Goal: Navigation & Orientation: Find specific page/section

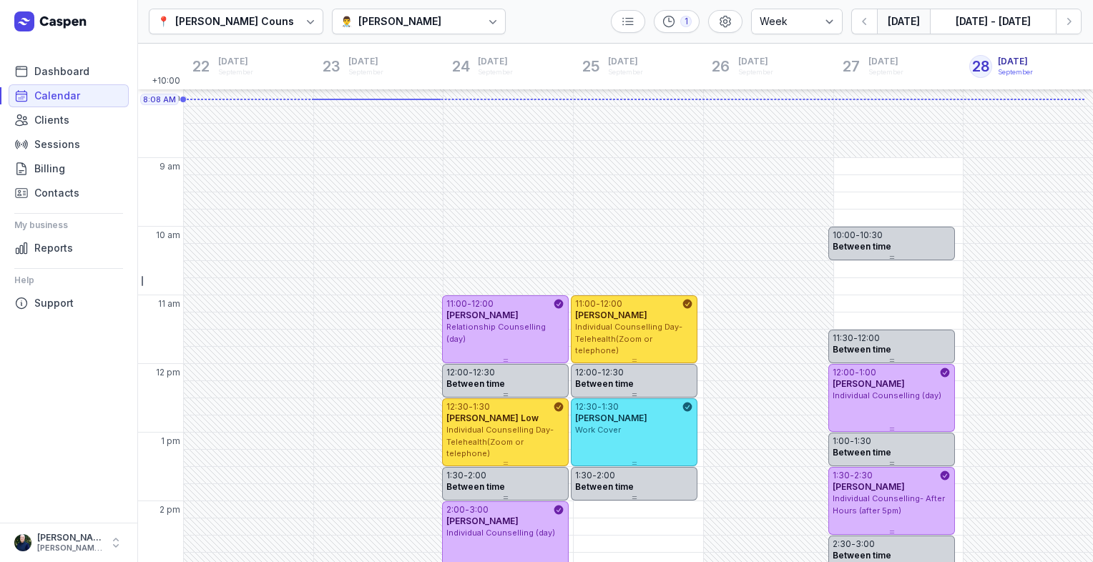
select select "week"
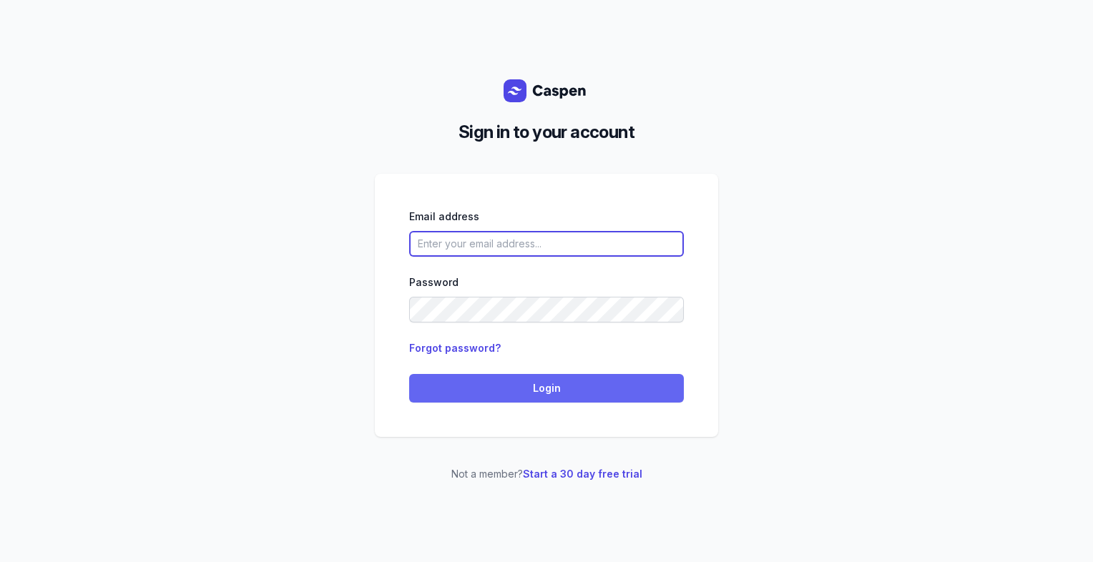
type input "[PERSON_NAME][EMAIL_ADDRESS][DOMAIN_NAME][PERSON_NAME]"
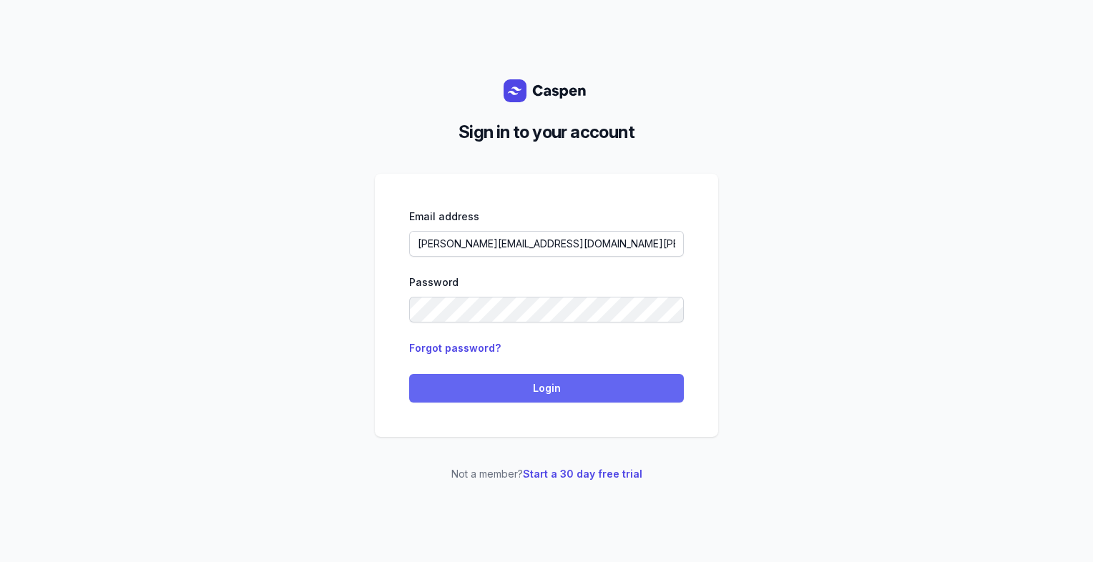
click at [470, 380] on span "Login" at bounding box center [546, 388] width 257 height 17
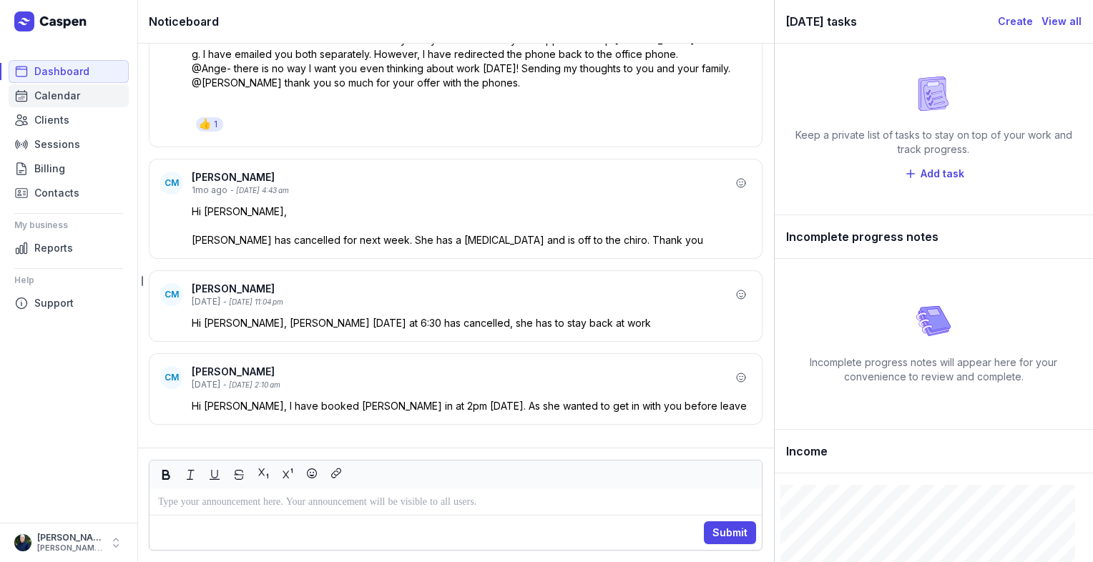
click at [69, 94] on span "Calendar" at bounding box center [57, 95] width 46 height 17
select select "week"
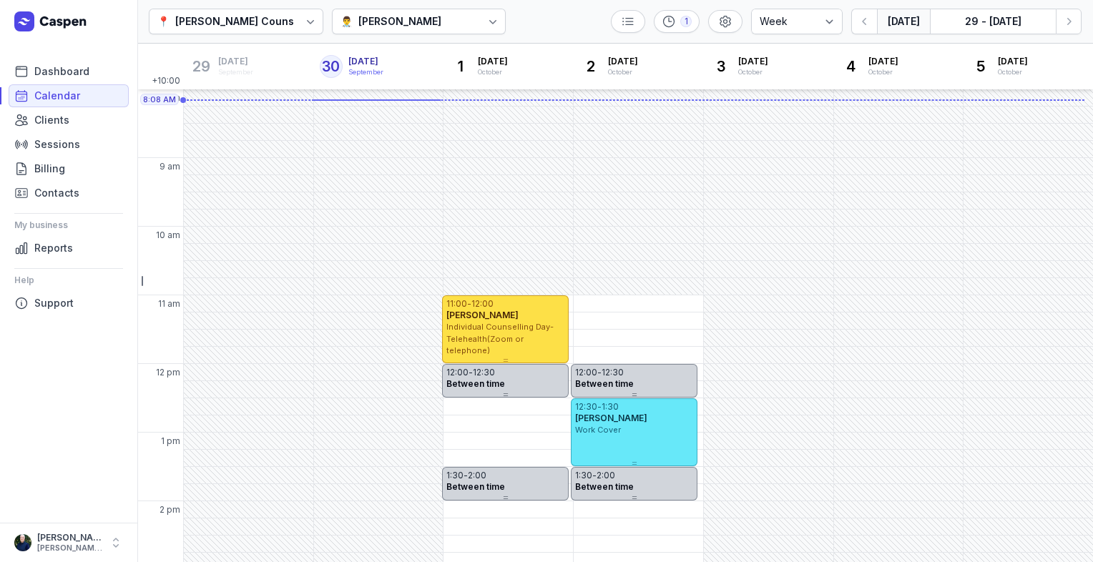
click at [380, 21] on div "Tanya Fisher" at bounding box center [399, 21] width 83 height 17
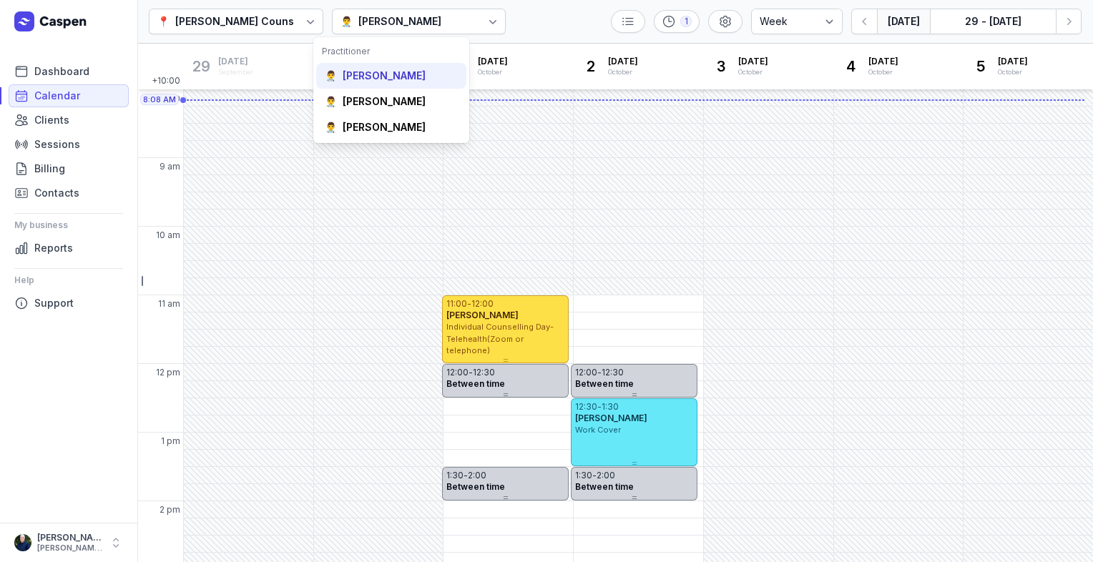
click at [353, 81] on div "Courtney McAliece" at bounding box center [384, 76] width 83 height 14
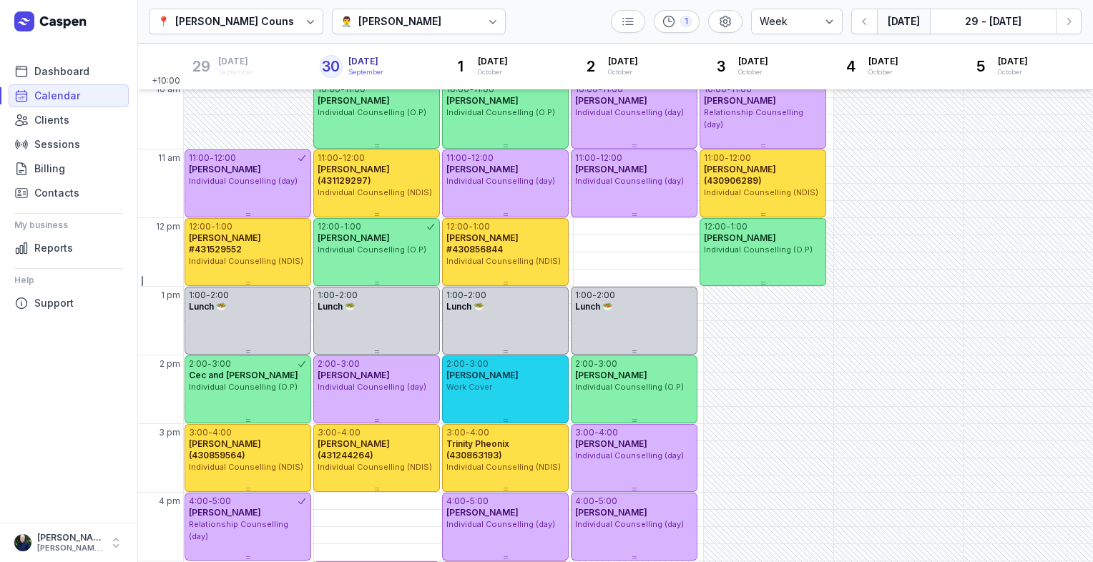
scroll to position [65, 0]
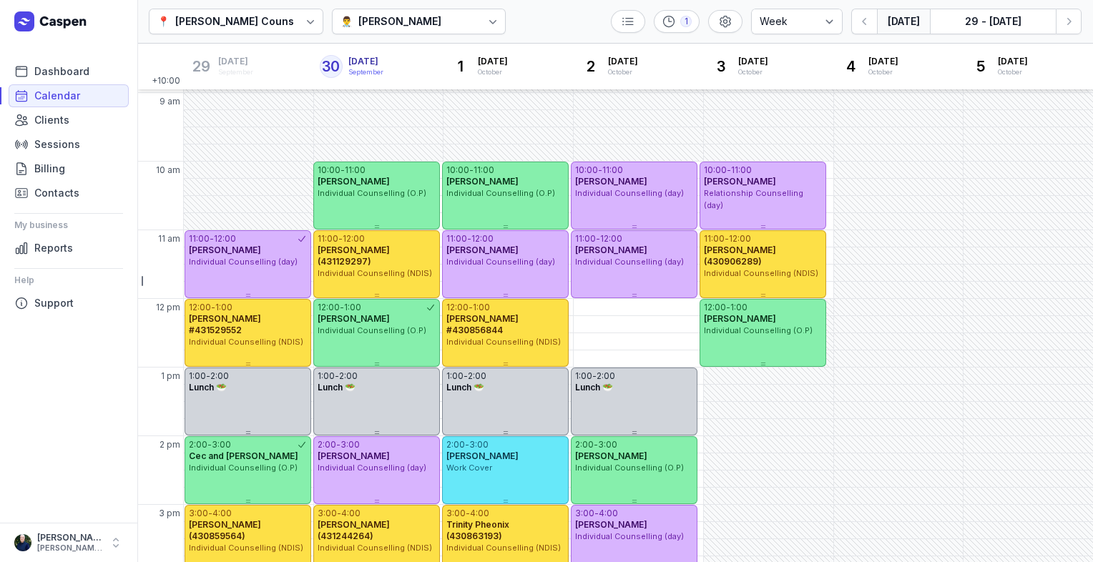
click at [493, 20] on icon at bounding box center [493, 21] width 14 height 14
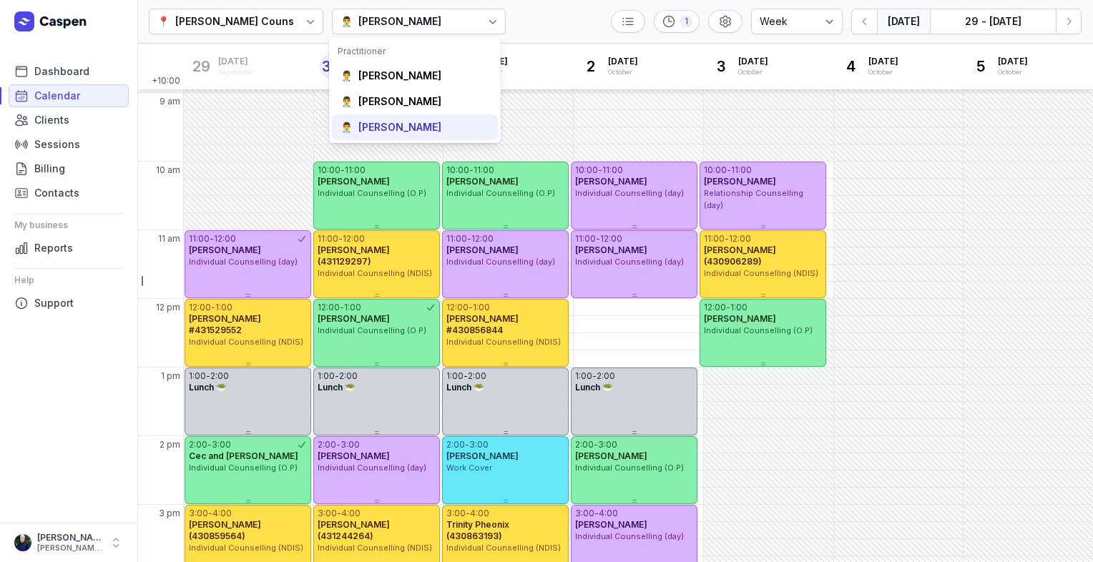
click at [416, 133] on div "Charlee Manaley" at bounding box center [399, 127] width 83 height 14
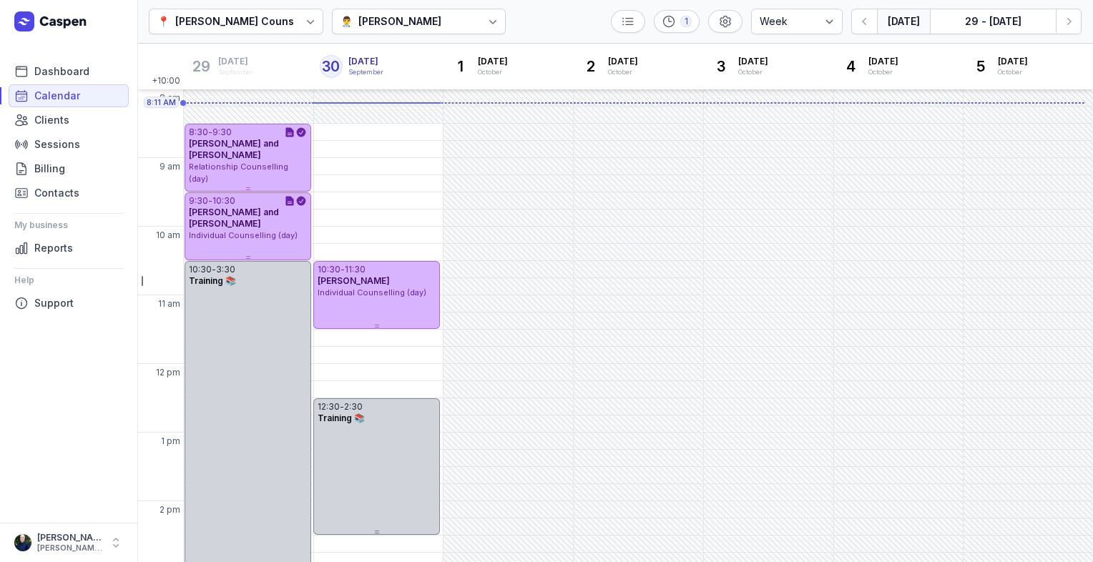
click at [440, 27] on div "👨‍⚕️ Charlee Manaley" at bounding box center [419, 22] width 174 height 26
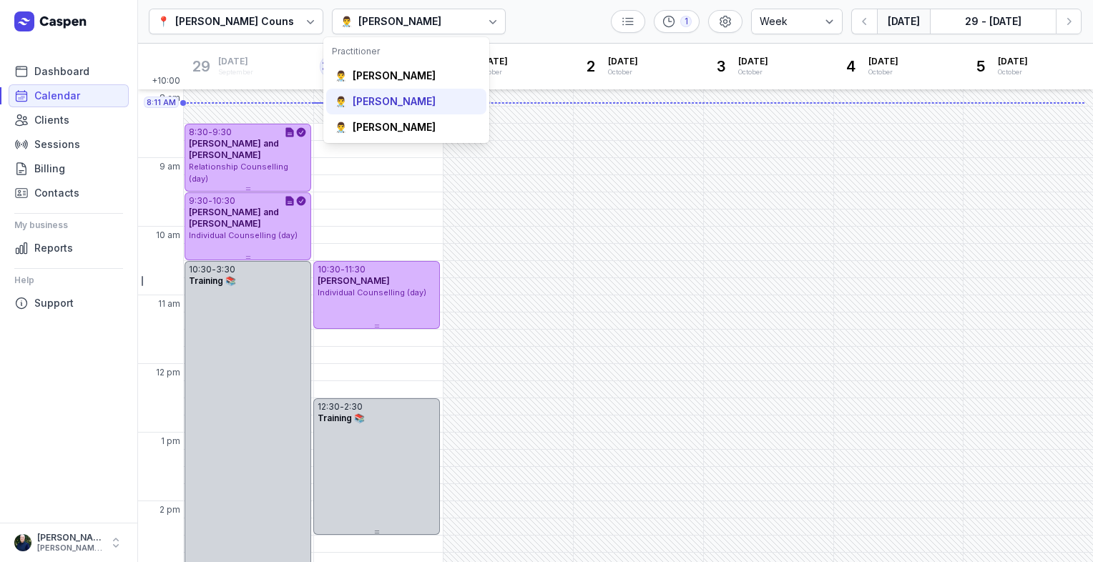
click at [415, 108] on div "👨‍⚕️ Tanya Fisher" at bounding box center [406, 102] width 160 height 26
